Goal: Transaction & Acquisition: Obtain resource

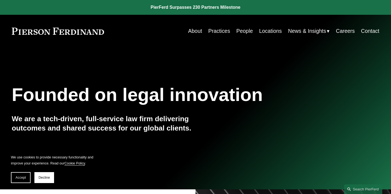
click at [269, 31] on link "Locations" at bounding box center [270, 31] width 23 height 11
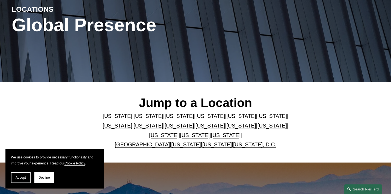
scroll to position [72, 0]
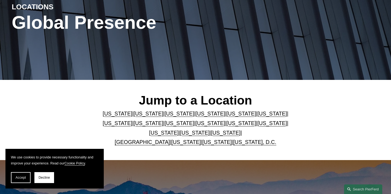
click at [212, 134] on link "Texas" at bounding box center [225, 132] width 29 height 6
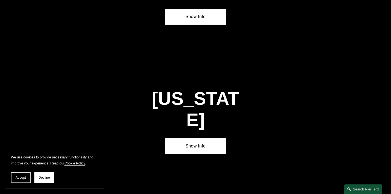
scroll to position [1779, 0]
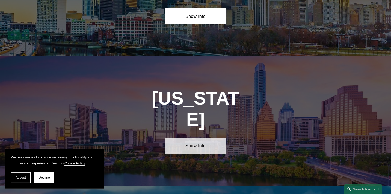
click at [203, 138] on link "Show Info" at bounding box center [195, 146] width 61 height 16
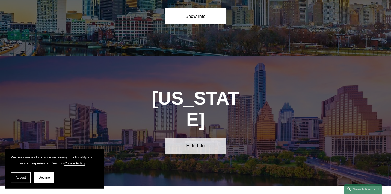
click at [203, 138] on link "Hide Info" at bounding box center [195, 146] width 61 height 16
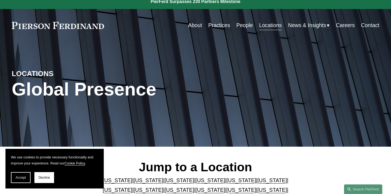
scroll to position [0, 0]
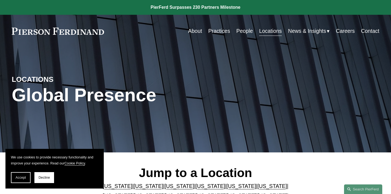
click at [345, 32] on link "Careers" at bounding box center [345, 31] width 19 height 11
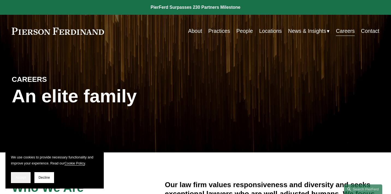
click at [19, 180] on button "Accept" at bounding box center [21, 177] width 20 height 11
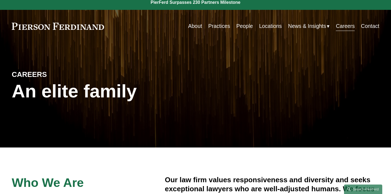
scroll to position [1, 0]
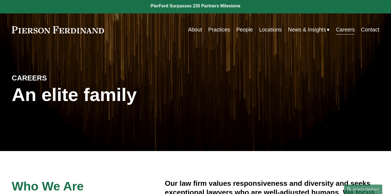
click at [223, 28] on link "Practices" at bounding box center [219, 29] width 22 height 11
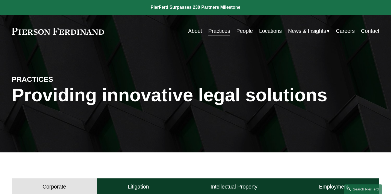
click at [348, 30] on link "Careers" at bounding box center [345, 31] width 19 height 11
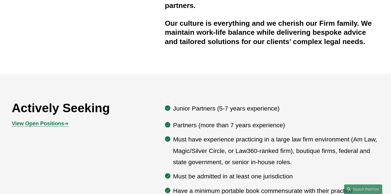
scroll to position [208, 0]
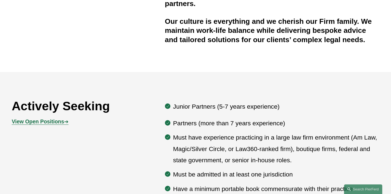
click at [60, 121] on strong "View Open Positions" at bounding box center [38, 121] width 52 height 6
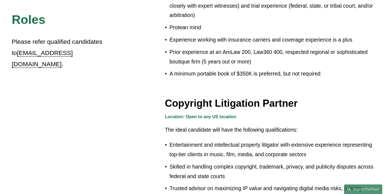
scroll to position [445, 0]
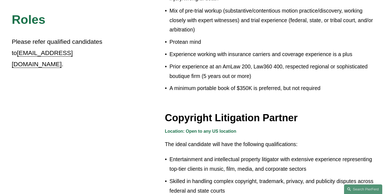
click at [49, 52] on link "[EMAIL_ADDRESS][DOMAIN_NAME]" at bounding box center [42, 58] width 61 height 18
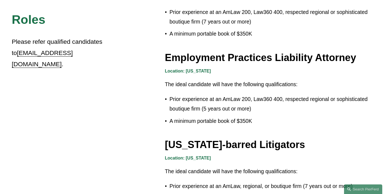
scroll to position [1010, 0]
